Goal: Task Accomplishment & Management: Use online tool/utility

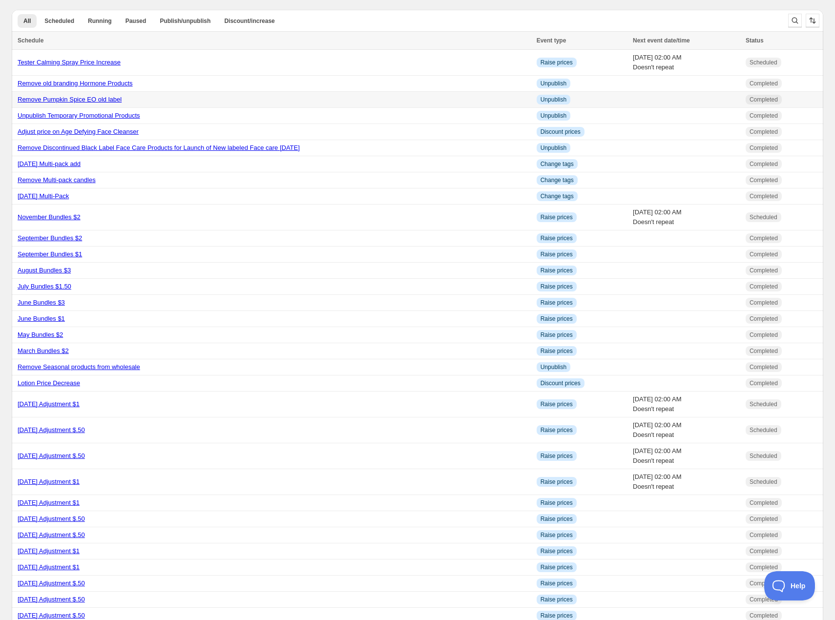
click at [118, 100] on link "Remove Pumpkin Spice EO old label" at bounding box center [70, 99] width 104 height 7
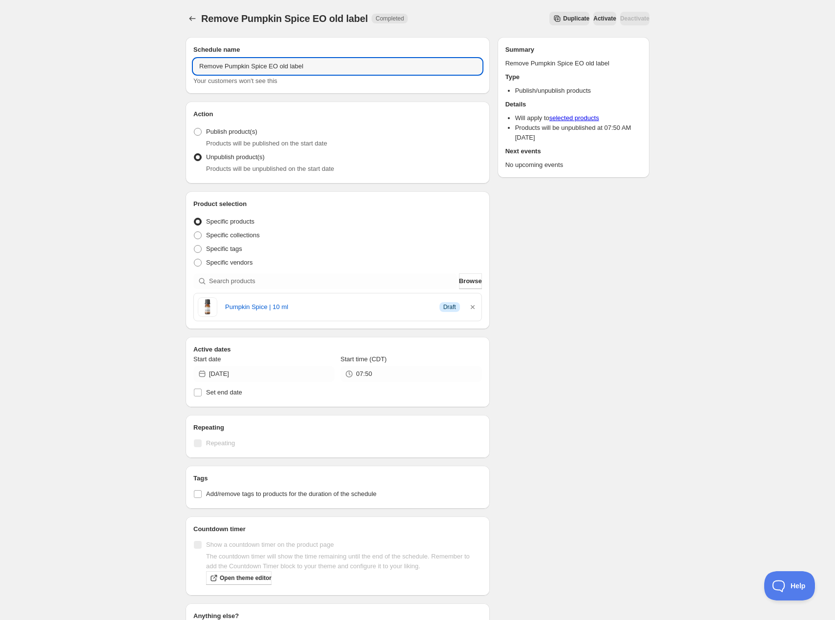
drag, startPoint x: 317, startPoint y: 65, endPoint x: 187, endPoint y: 65, distance: 130.3
click at [187, 65] on div "Schedule name Remove Pumpkin Spice EO old label Your customers won't see this" at bounding box center [337, 65] width 304 height 57
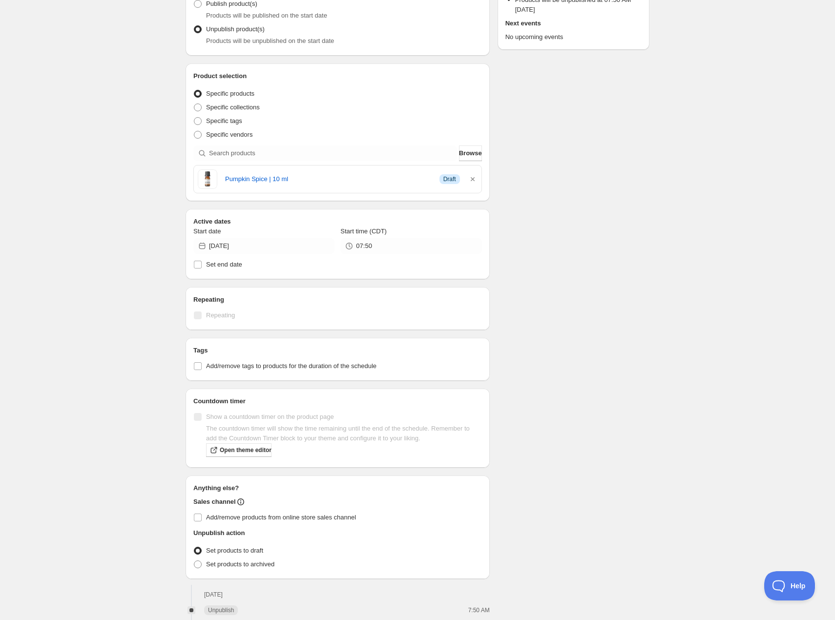
scroll to position [165, 0]
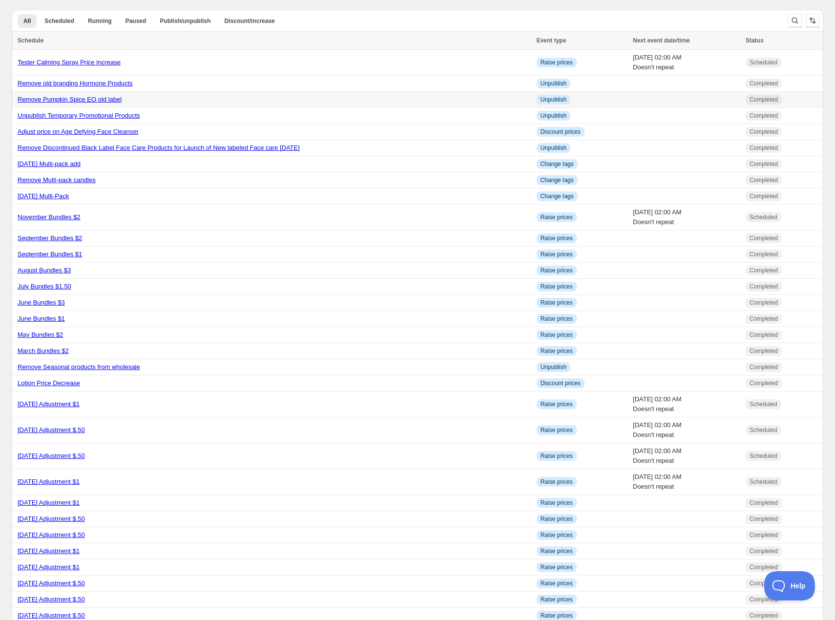
click at [87, 100] on link "Remove Pumpkin Spice EO old label" at bounding box center [70, 99] width 104 height 7
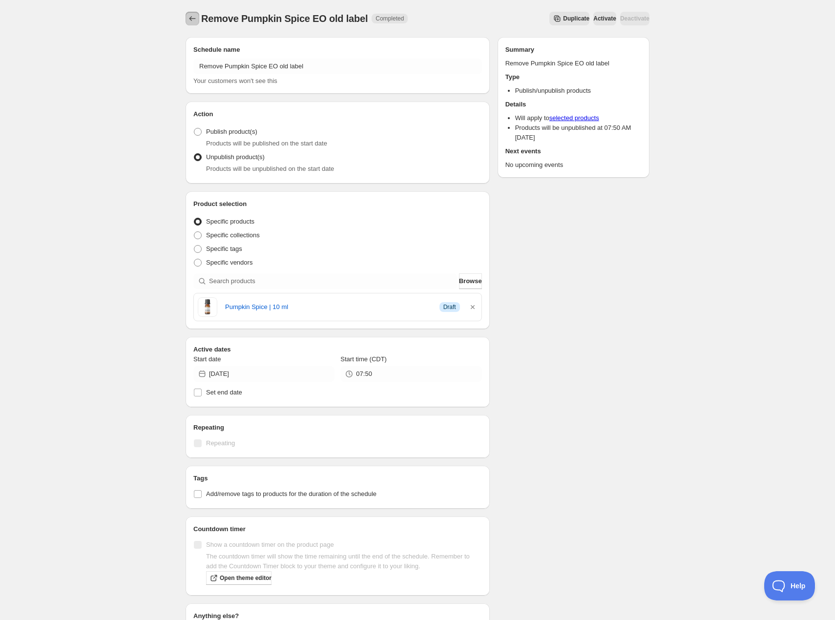
click at [192, 17] on icon "Schedules" at bounding box center [192, 19] width 10 height 10
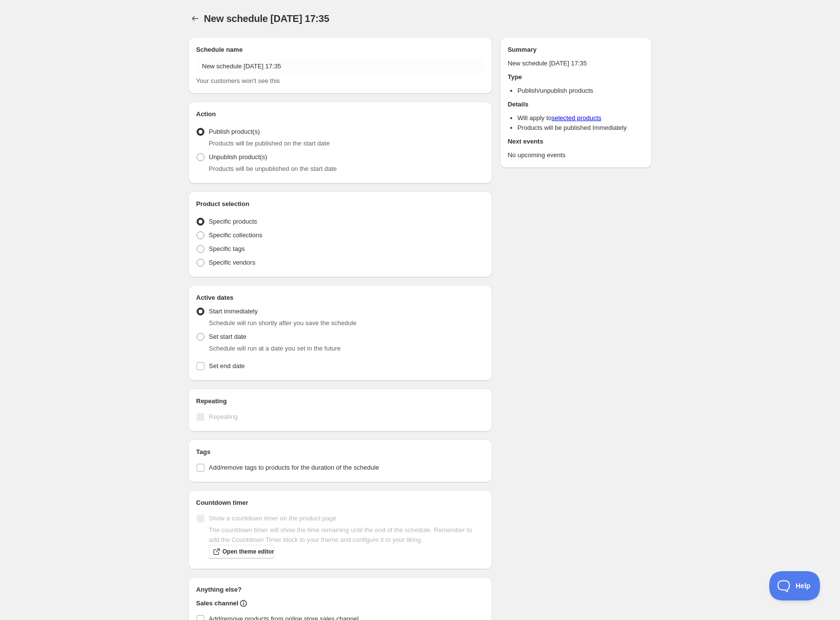
radio input "true"
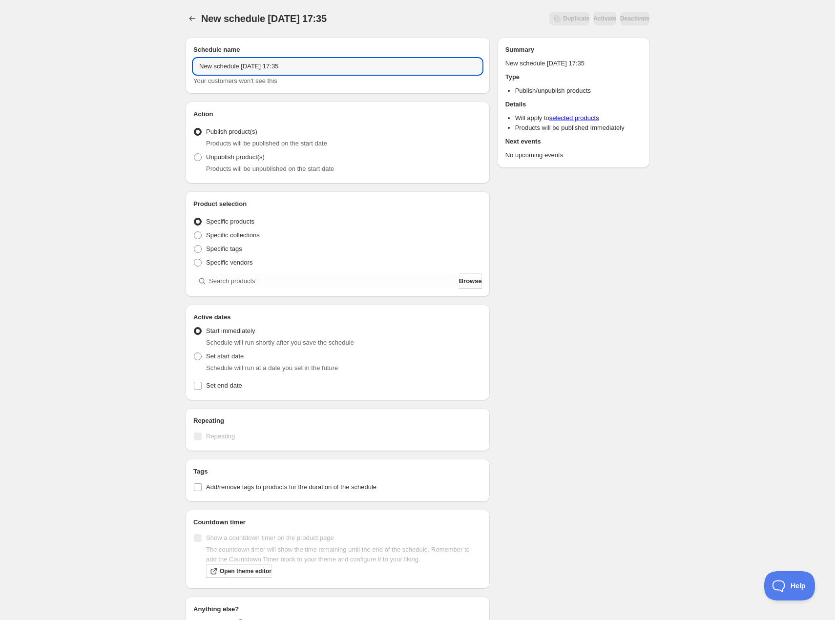
drag, startPoint x: 317, startPoint y: 65, endPoint x: 167, endPoint y: 66, distance: 149.8
click at [167, 66] on div "New schedule Oct 15 2025 17:35. This page is ready New schedule Oct 15 2025 17:…" at bounding box center [417, 372] width 835 height 744
paste input "Remove Pumpkin Spice EO old label"
drag, startPoint x: 271, startPoint y: 64, endPoint x: 225, endPoint y: 65, distance: 45.4
click at [225, 65] on input "Remove Pumpkin Spice EO old label" at bounding box center [337, 67] width 288 height 16
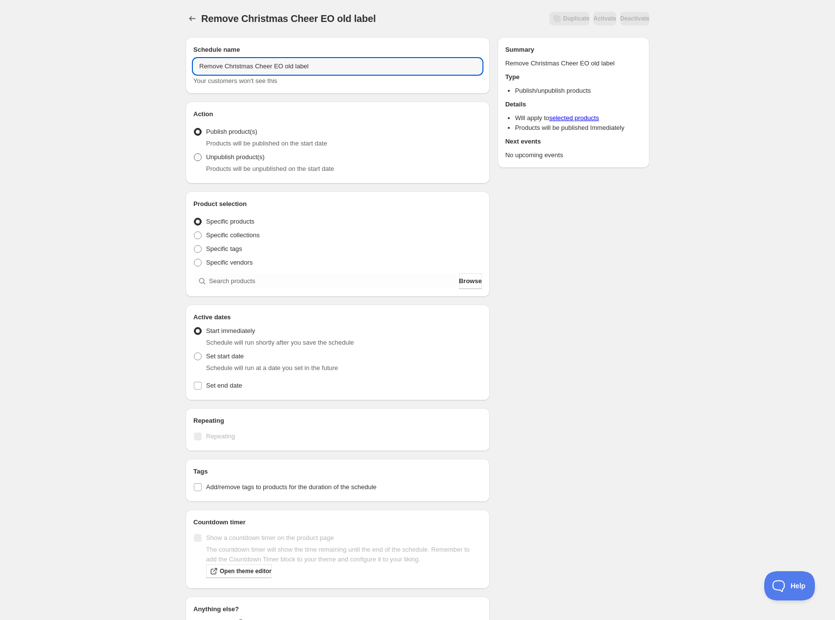
type input "Remove Christmas Cheer EO old label"
click at [201, 155] on span at bounding box center [198, 157] width 8 height 8
click at [194, 154] on input "Unpublish product(s)" at bounding box center [194, 153] width 0 height 0
radio input "true"
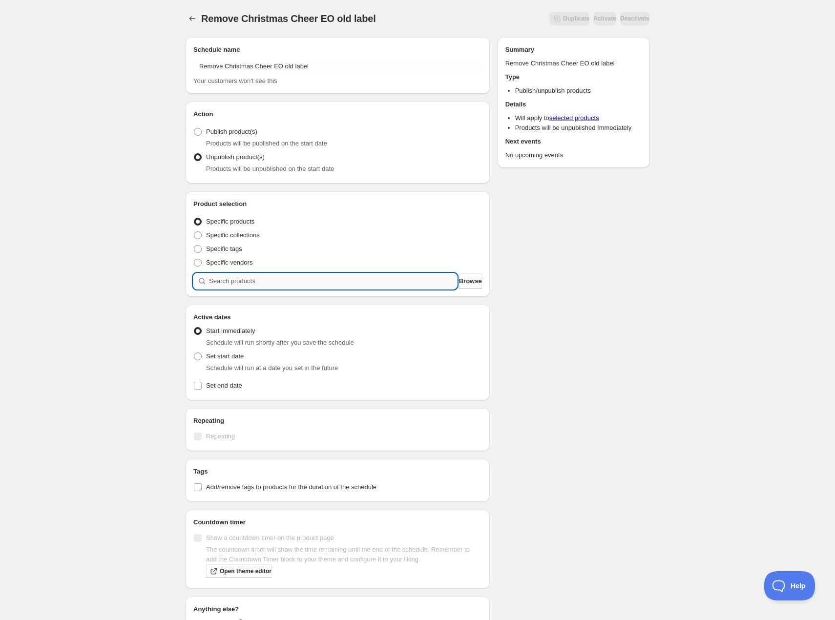
click at [290, 280] on input "search" at bounding box center [333, 281] width 248 height 16
type input "c"
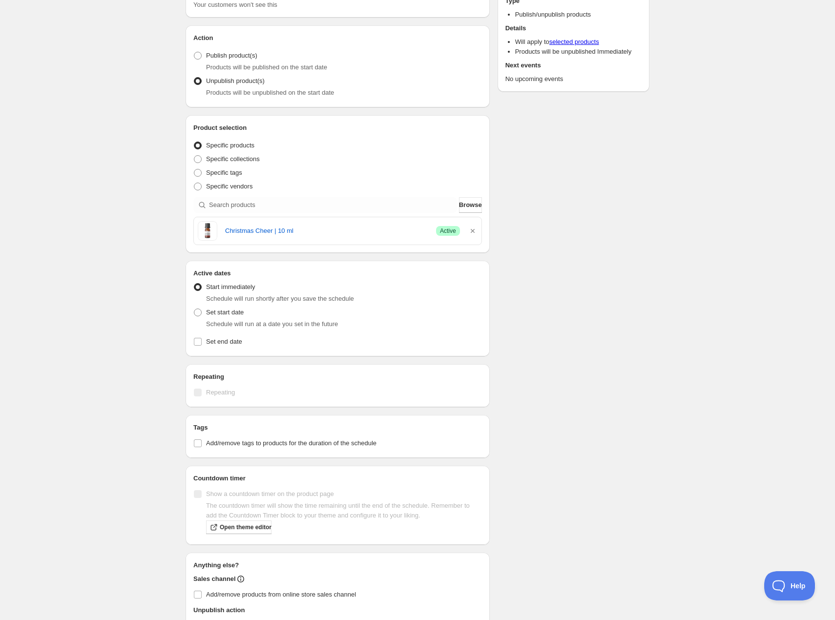
scroll to position [122, 0]
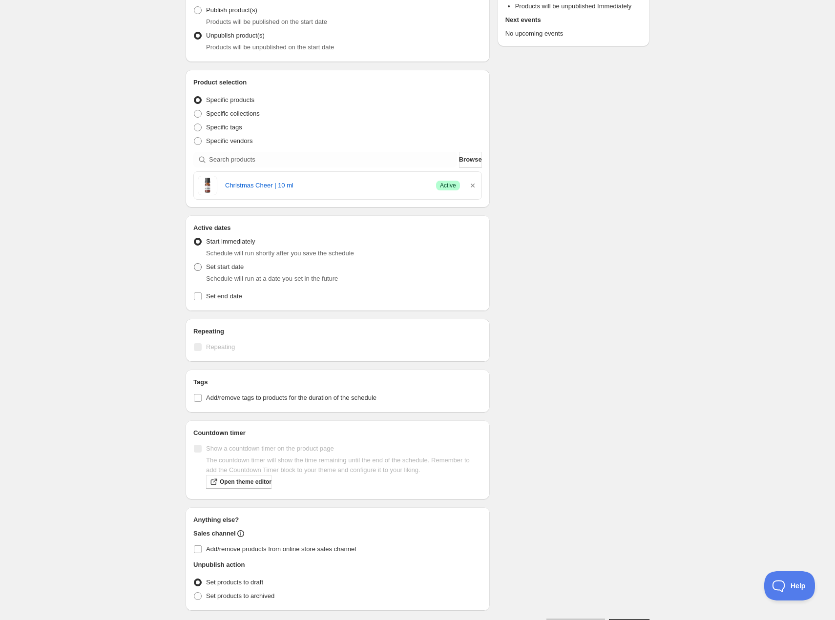
click at [199, 266] on span at bounding box center [198, 267] width 8 height 8
click at [194, 264] on input "Set start date" at bounding box center [194, 263] width 0 height 0
radio input "true"
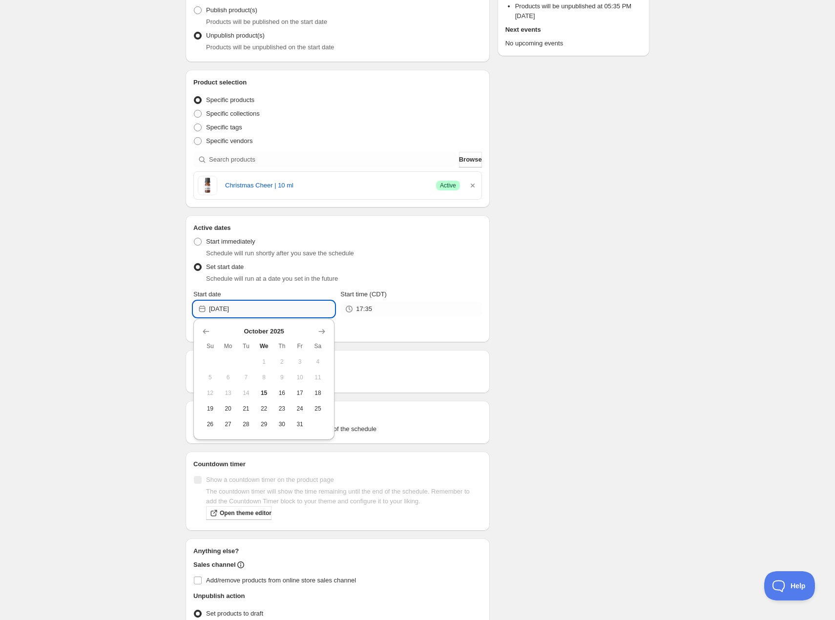
click at [300, 310] on input "2025-10-15" at bounding box center [271, 309] width 125 height 16
click at [230, 405] on span "20" at bounding box center [228, 409] width 10 height 8
type input "2025-10-20"
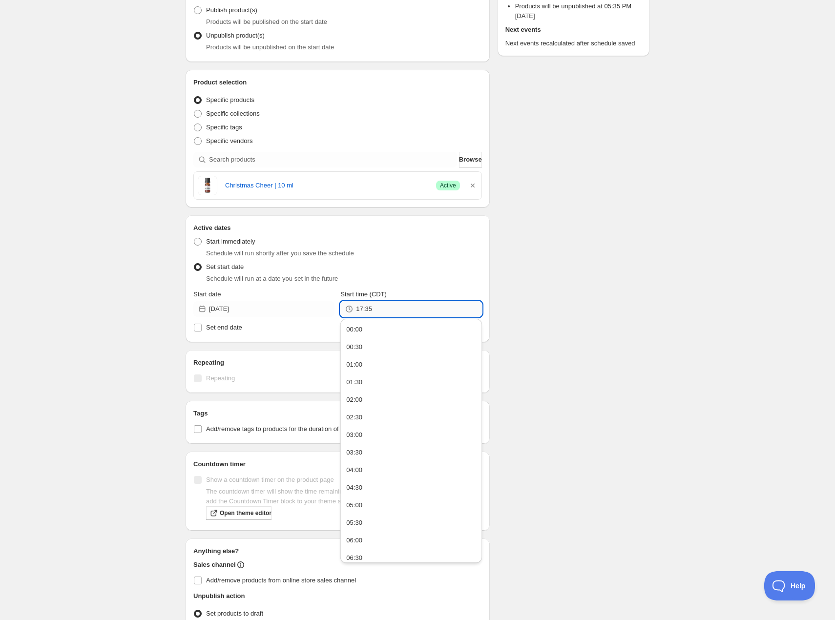
click at [390, 309] on input "17:35" at bounding box center [418, 309] width 125 height 16
click at [365, 511] on button "07:30" at bounding box center [410, 513] width 135 height 16
click at [368, 309] on input "07:30" at bounding box center [418, 309] width 125 height 16
type input "07:50"
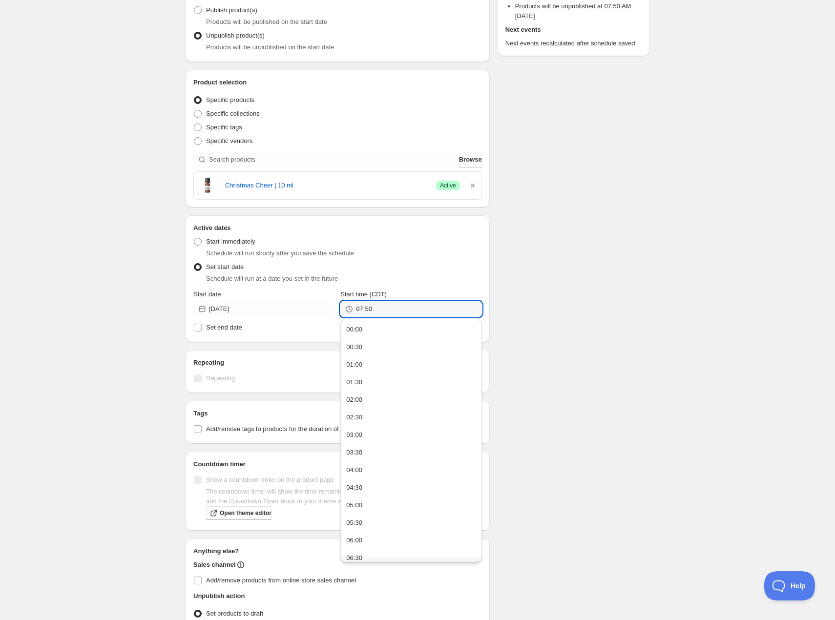
click at [556, 257] on div "Schedule name Remove Christmas Cheer EO old label Your customers won't see this…" at bounding box center [413, 286] width 471 height 757
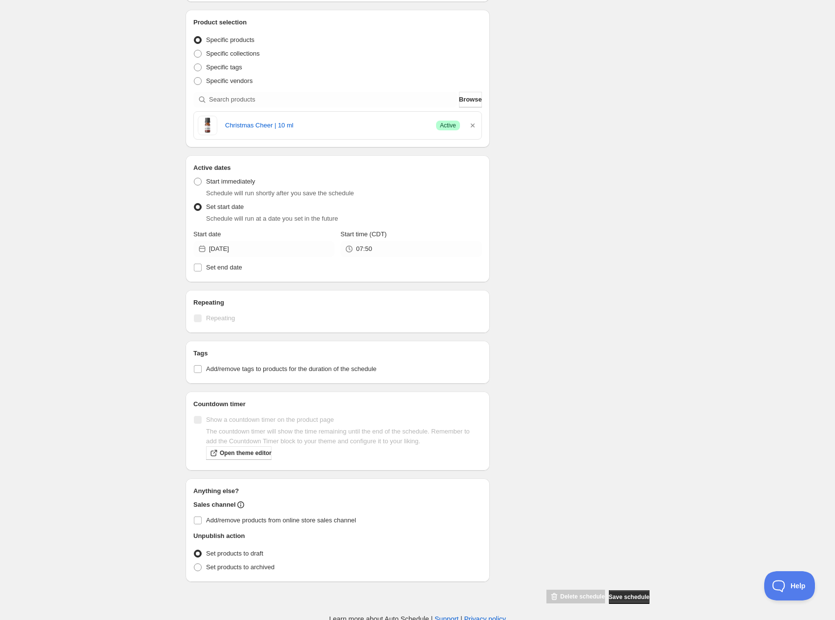
scroll to position [185, 0]
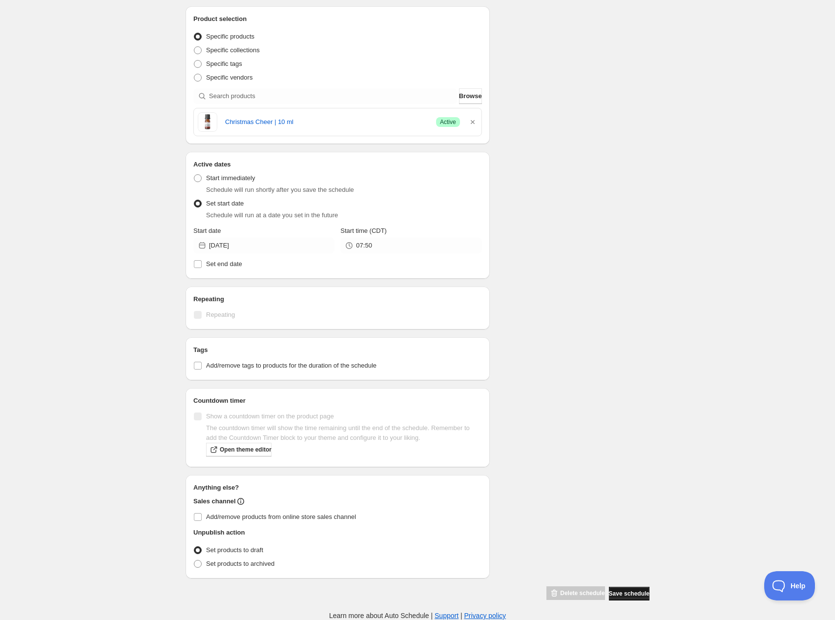
click at [629, 593] on span "Save schedule" at bounding box center [629, 594] width 41 height 8
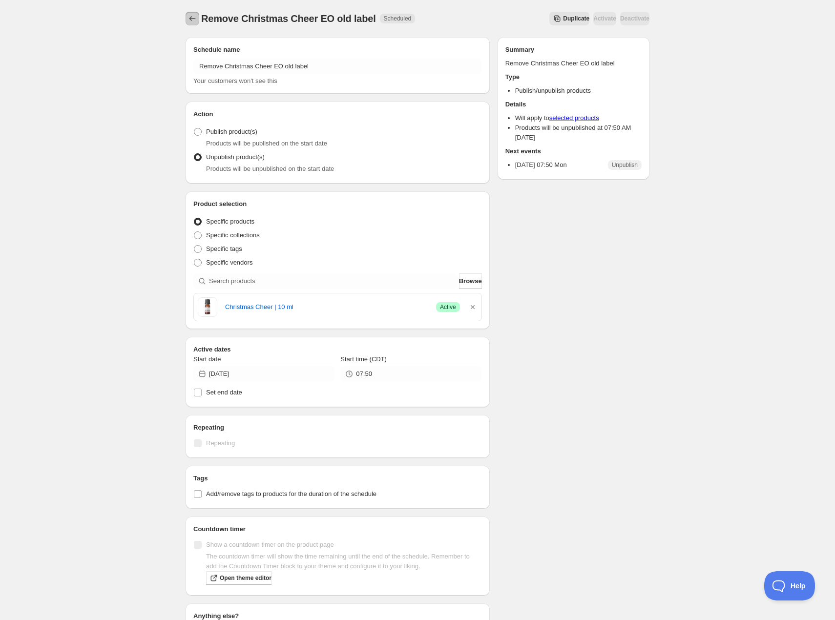
click at [193, 17] on icon "Schedules" at bounding box center [192, 19] width 10 height 10
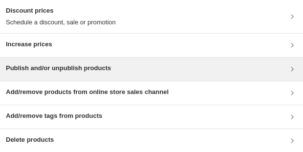
click at [102, 69] on h3 "Publish and/or unpublish products" at bounding box center [58, 68] width 105 height 10
